Goal: Task Accomplishment & Management: Complete application form

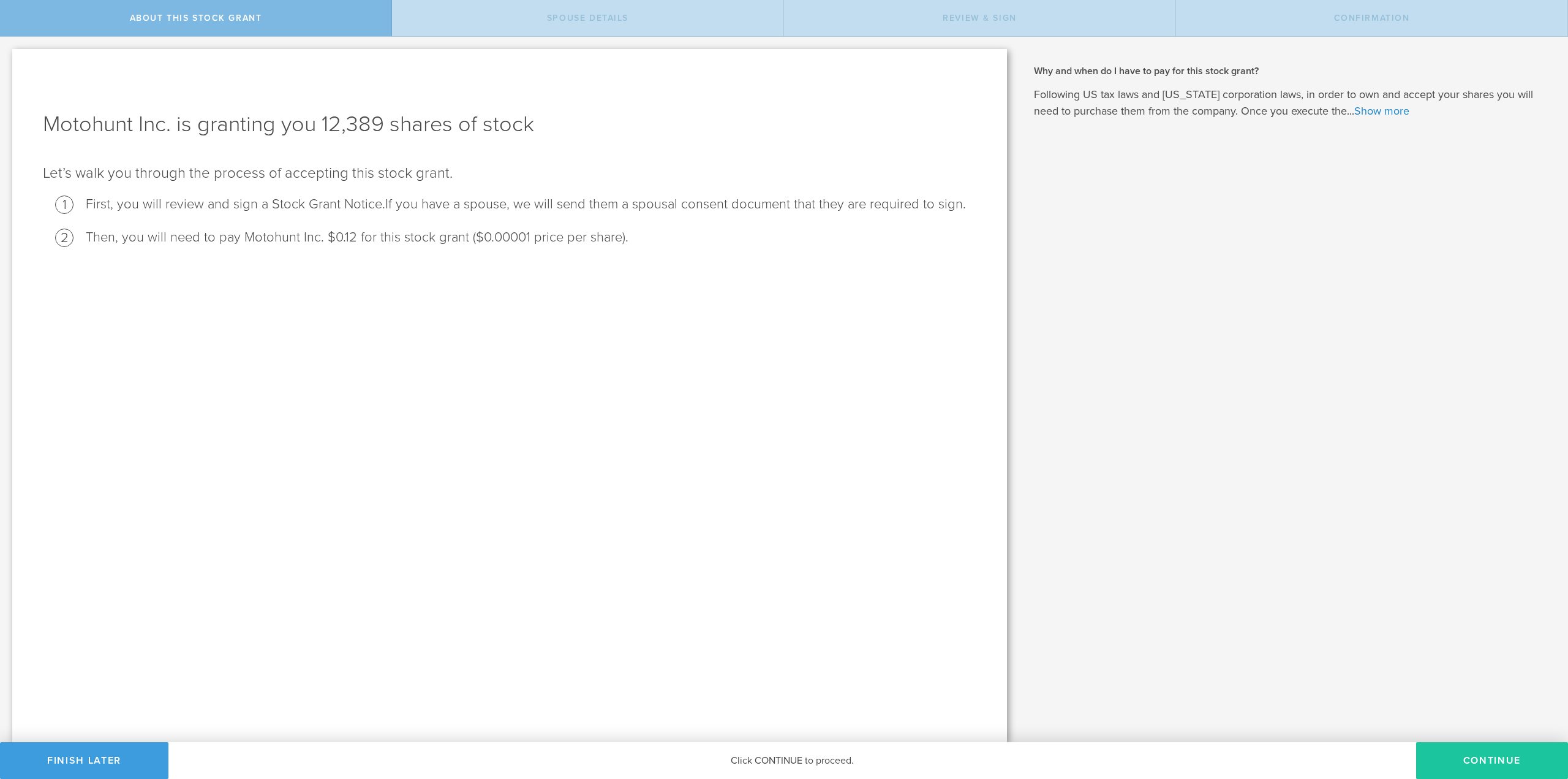
click at [1476, 762] on button "CONTINUE" at bounding box center [1492, 760] width 152 height 37
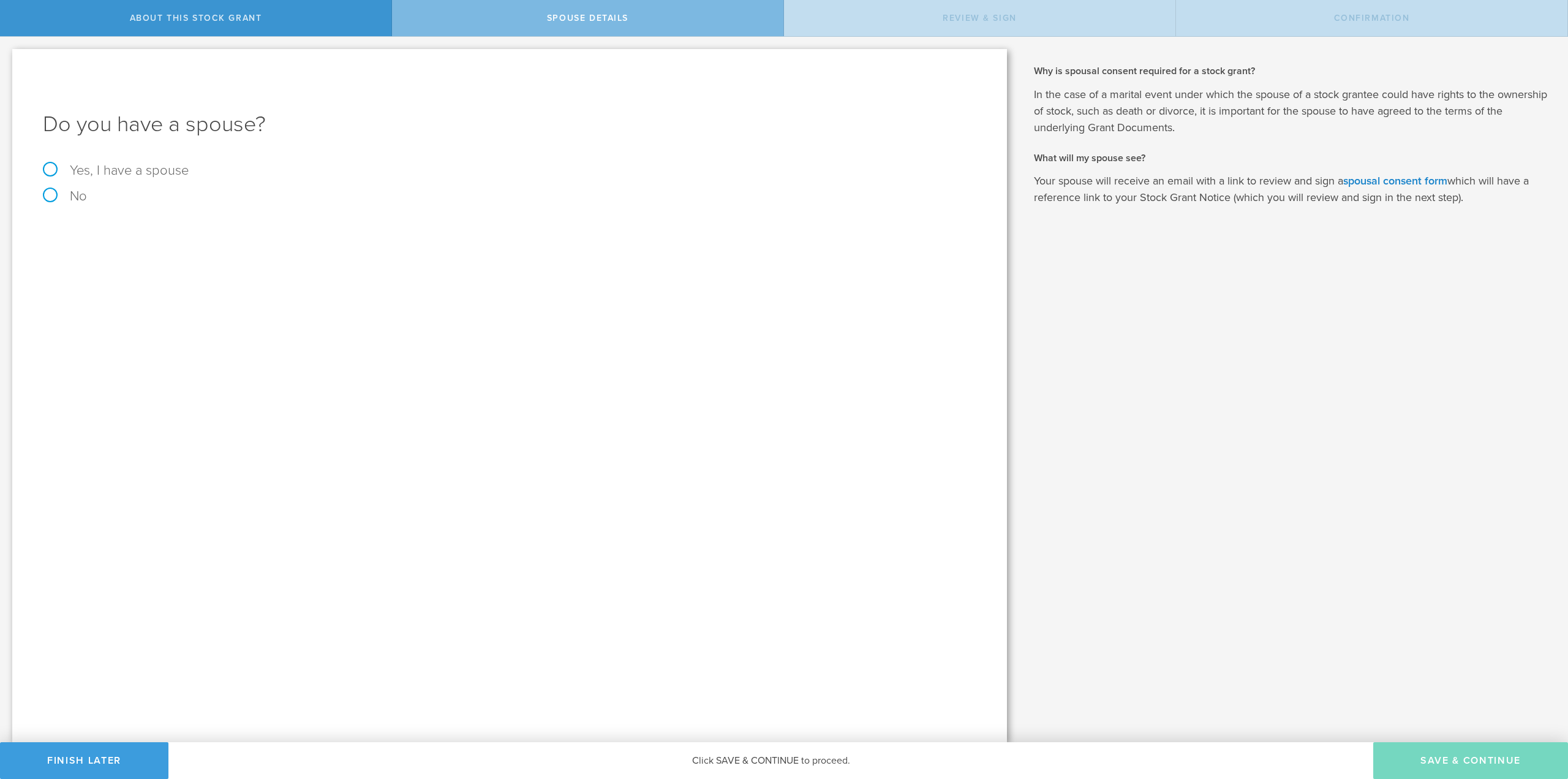
click at [51, 199] on label "No" at bounding box center [509, 196] width 933 height 13
click at [8, 57] on input "No" at bounding box center [3, 47] width 8 height 20
radio input "true"
click at [1449, 764] on button "Save & Continue" at bounding box center [1471, 760] width 195 height 37
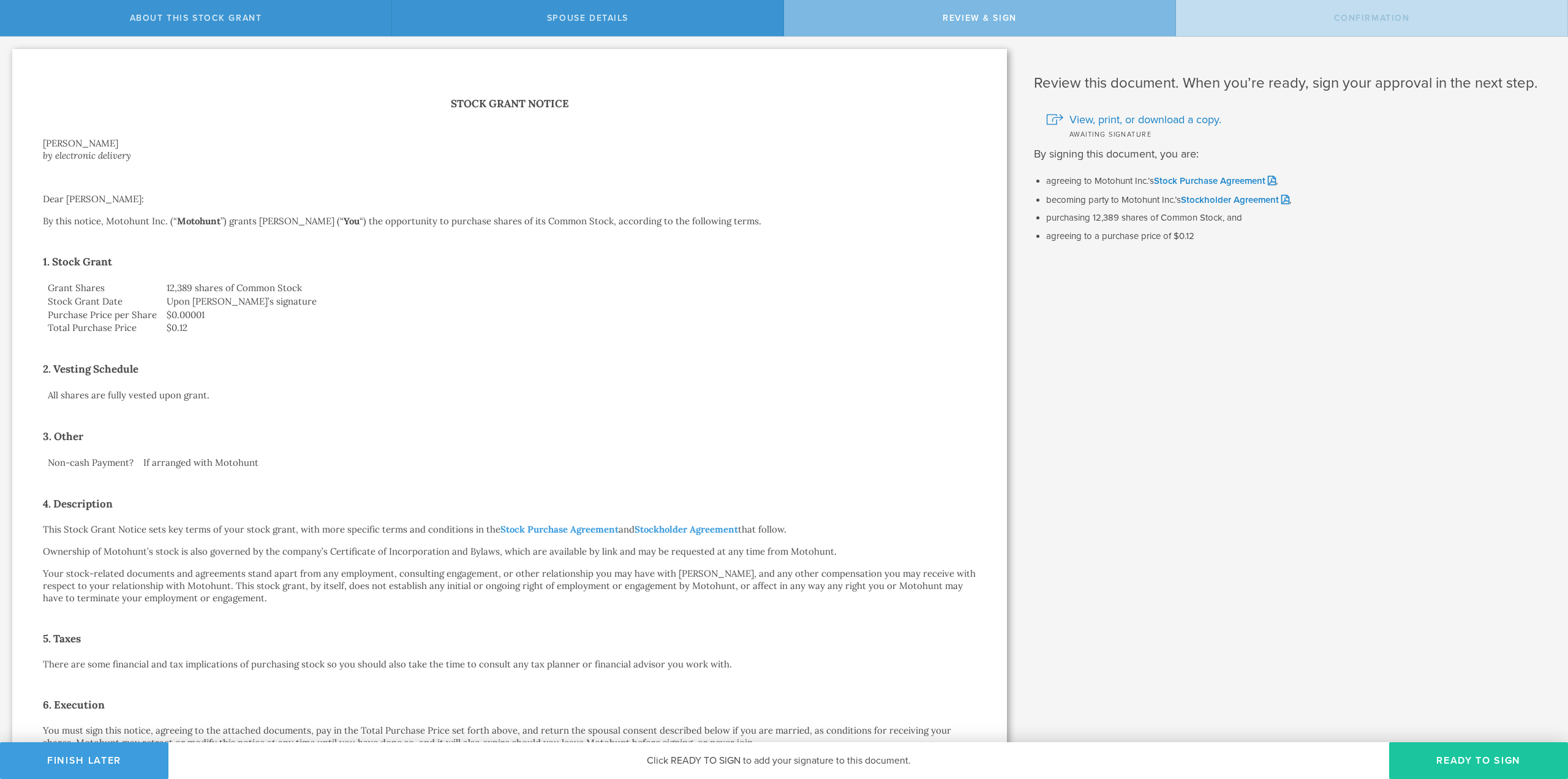
click at [1466, 755] on button "Ready to Sign" at bounding box center [1478, 760] width 179 height 37
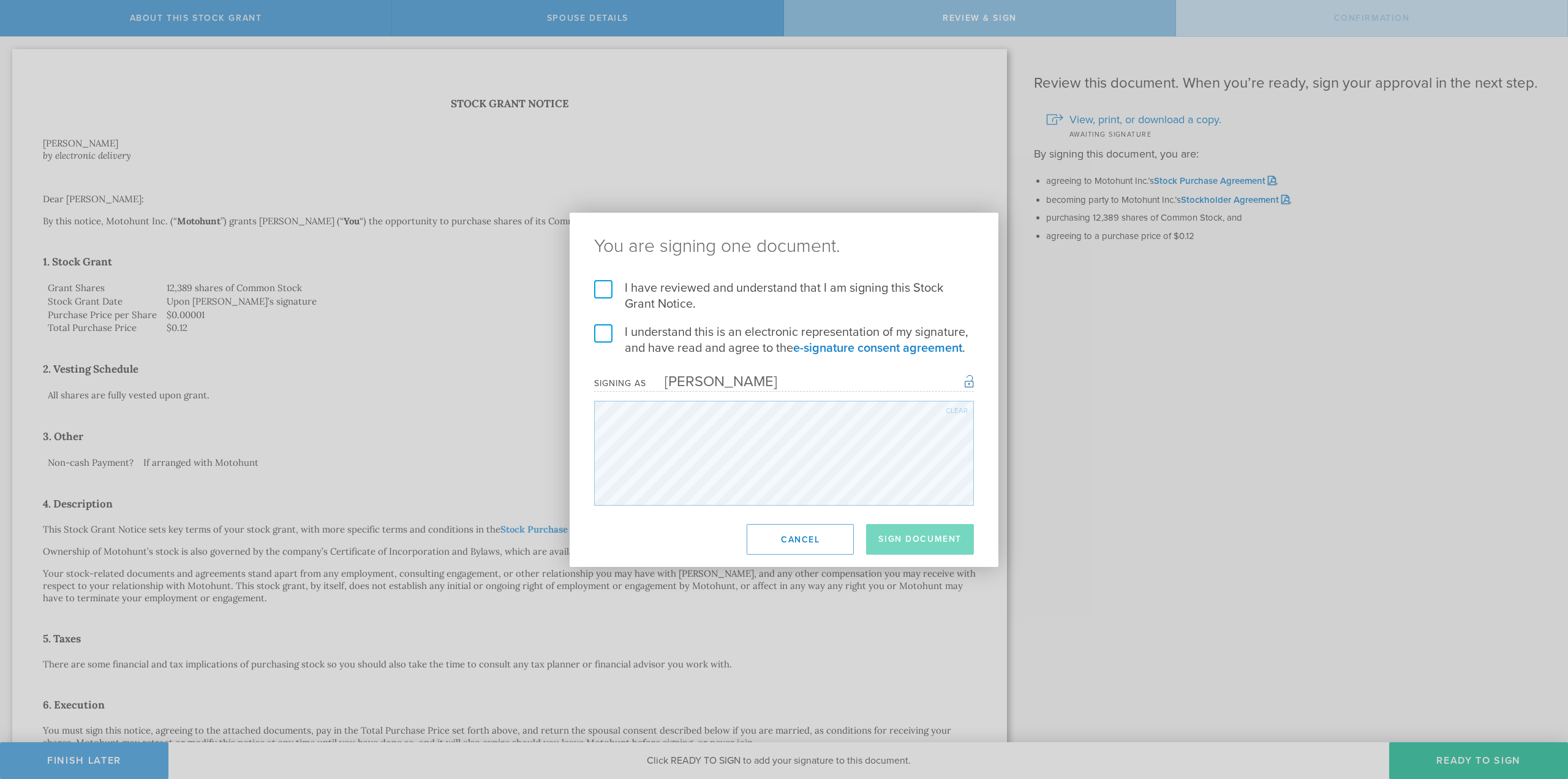
click at [604, 290] on label "I have reviewed and understand that I am signing this Stock Grant Notice." at bounding box center [784, 296] width 380 height 32
click at [0, 0] on input "I have reviewed and understand that I am signing this Stock Grant Notice." at bounding box center [0, 0] width 0 height 0
click at [600, 336] on label "I understand this is an electronic representation of my signature, and have rea…" at bounding box center [784, 340] width 380 height 32
click at [0, 0] on input "I understand this is an electronic representation of my signature, and have rea…" at bounding box center [0, 0] width 0 height 0
click at [923, 533] on button "Sign Document" at bounding box center [920, 539] width 108 height 31
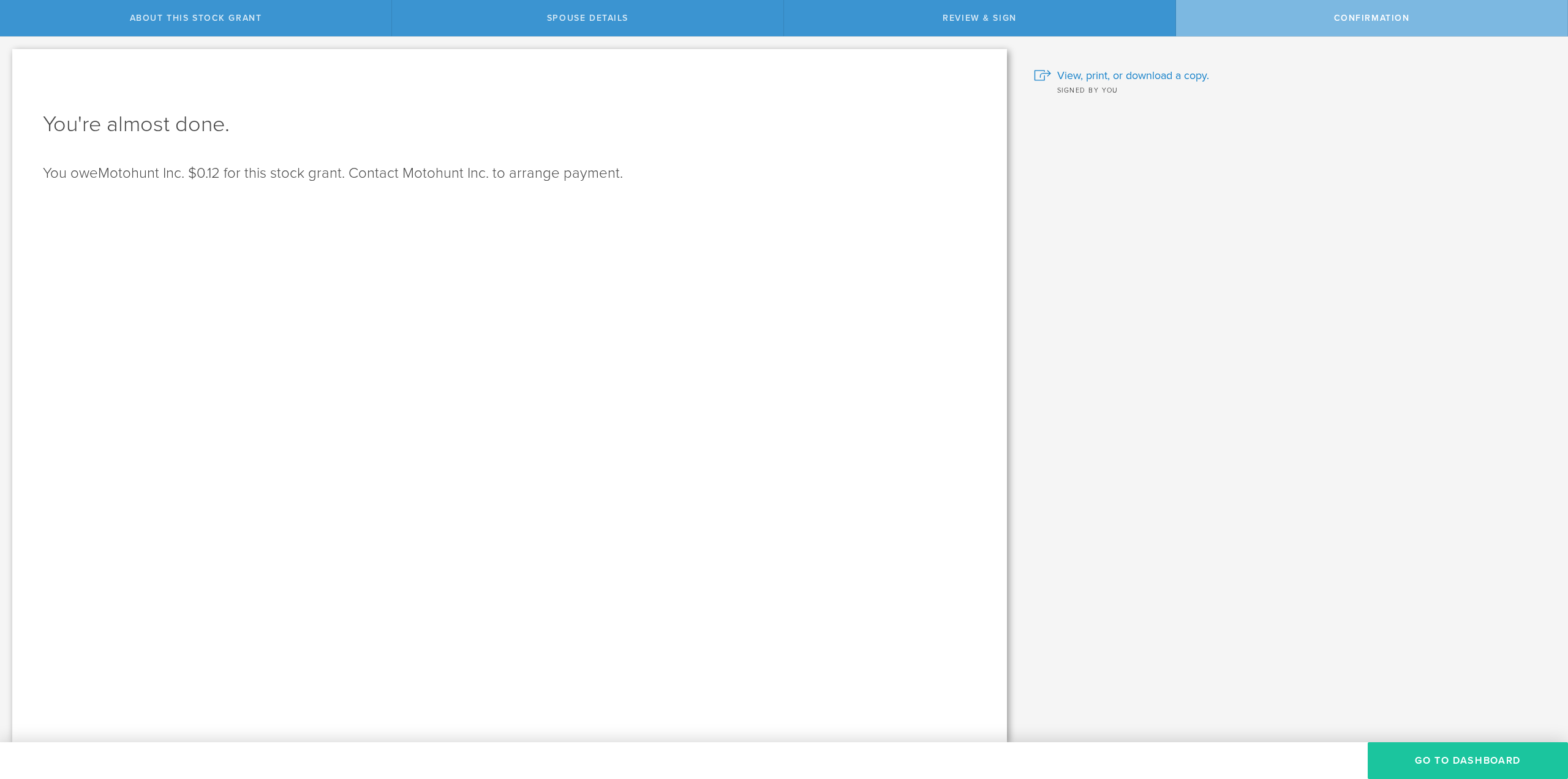
click at [1457, 763] on button "Go to Dashboard" at bounding box center [1468, 760] width 200 height 37
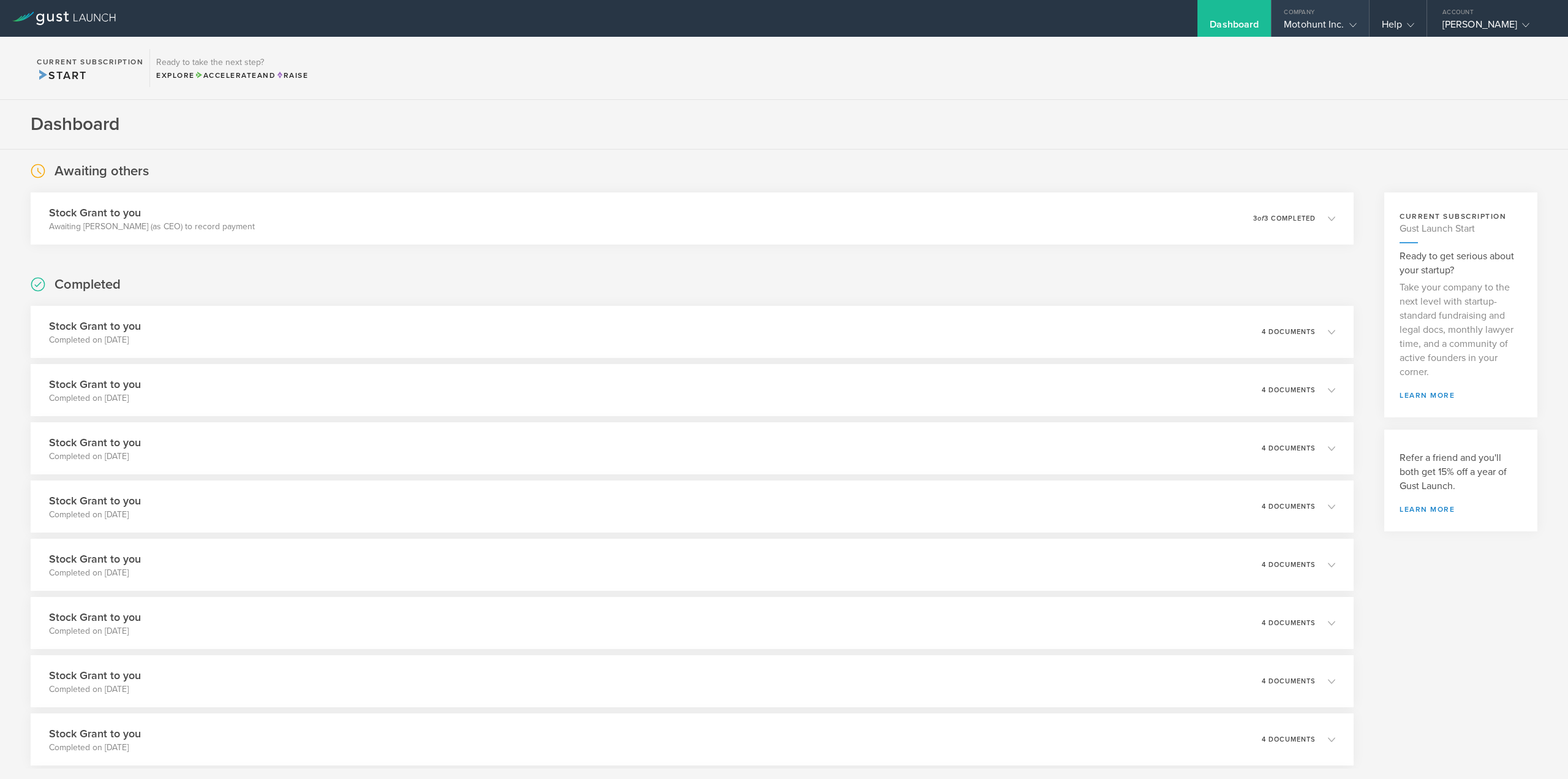
click at [1314, 22] on div "Motohunt Inc." at bounding box center [1320, 27] width 72 height 18
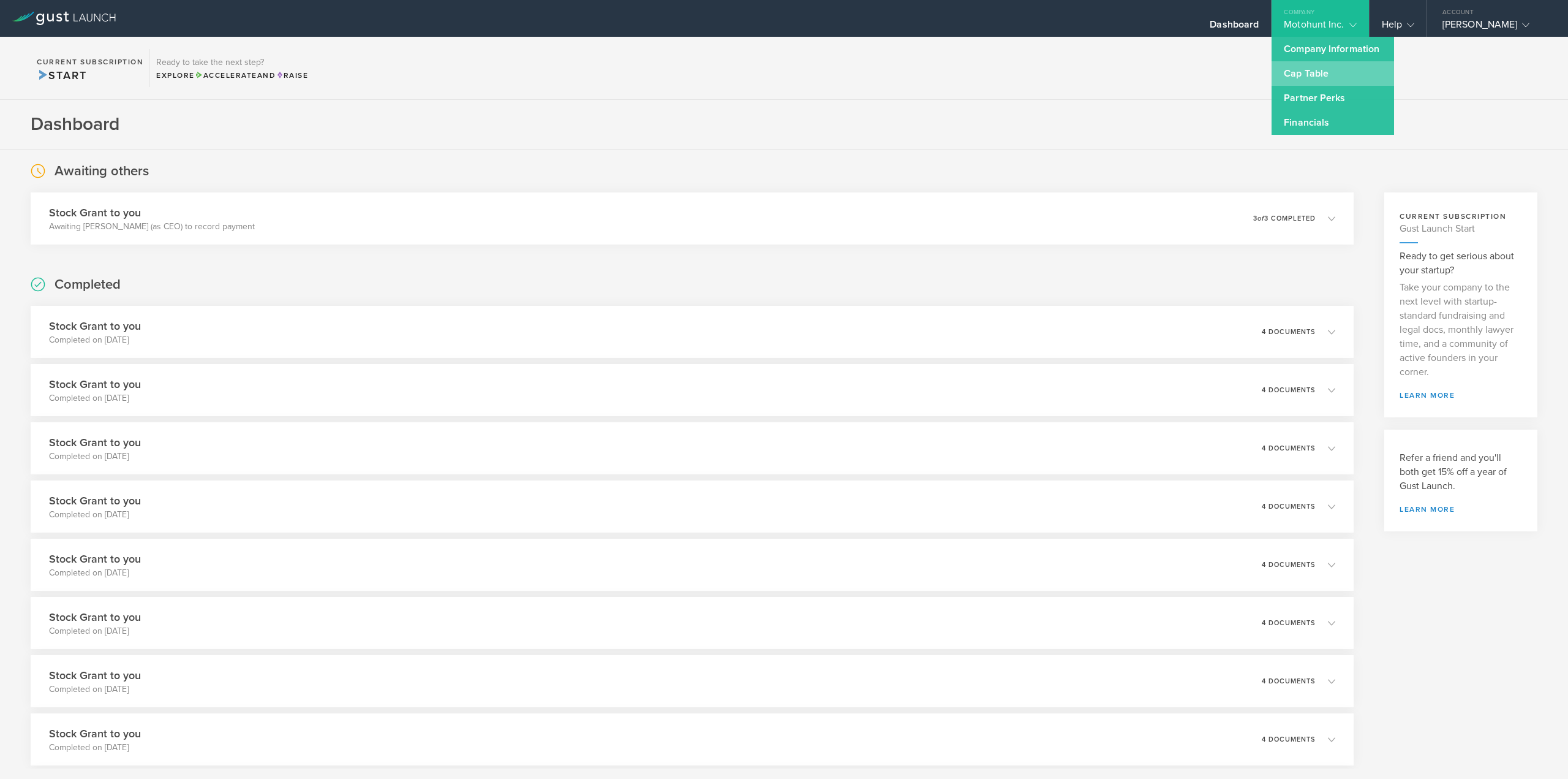
click at [1315, 76] on link "Cap Table" at bounding box center [1332, 73] width 122 height 24
